Goal: Use online tool/utility: Use online tool/utility

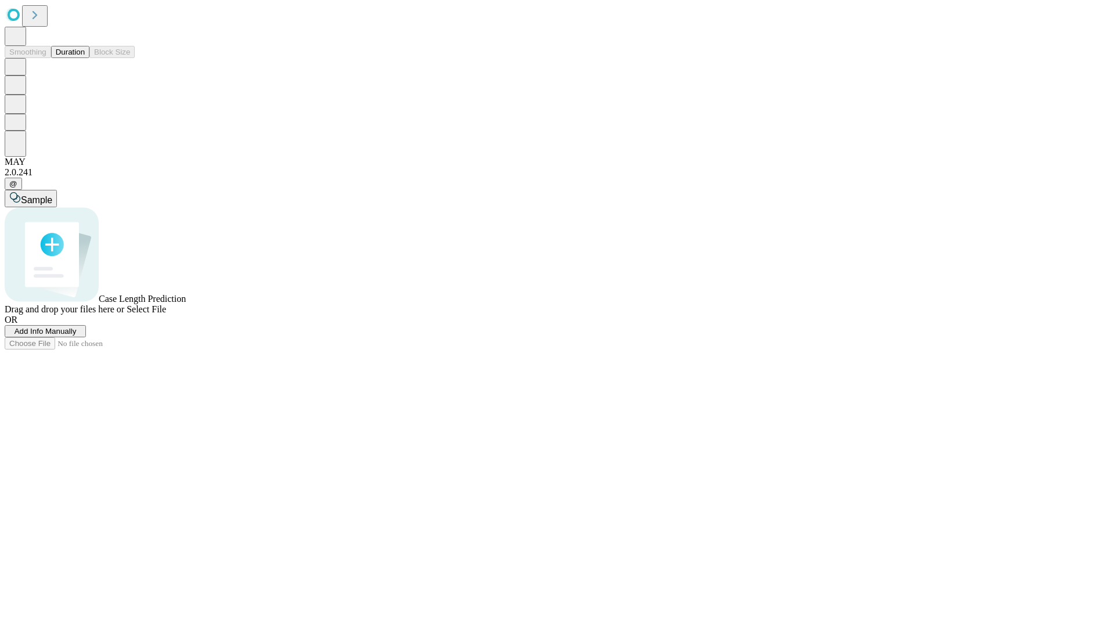
click at [85, 58] on button "Duration" at bounding box center [70, 52] width 38 height 12
click at [52, 195] on span "Sample" at bounding box center [36, 200] width 31 height 10
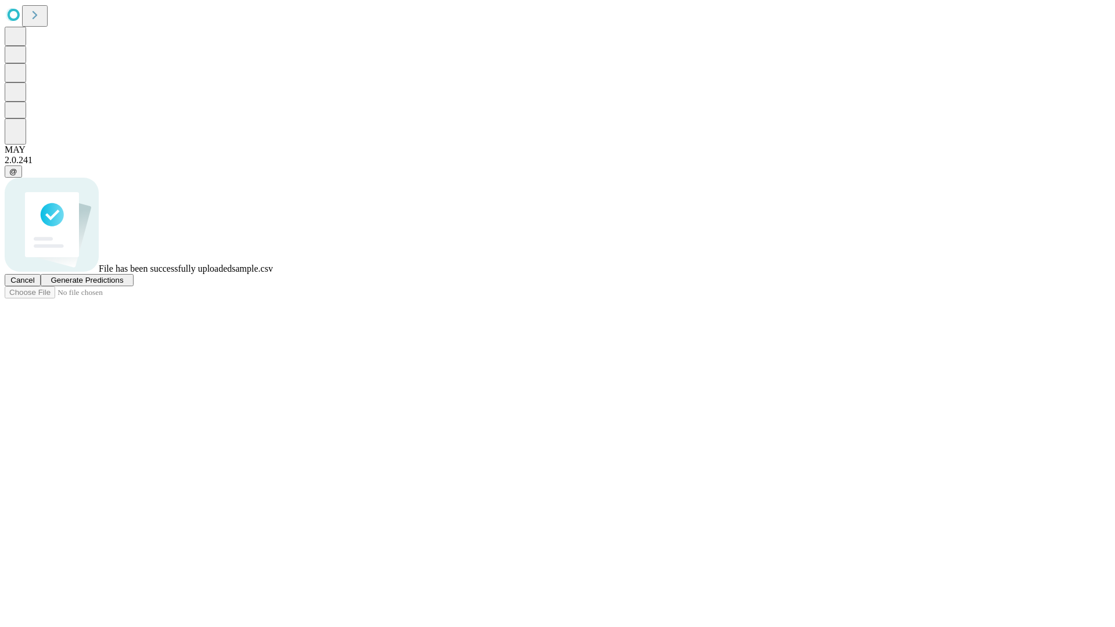
click at [123, 284] on span "Generate Predictions" at bounding box center [87, 280] width 73 height 9
